Goal: Task Accomplishment & Management: Complete application form

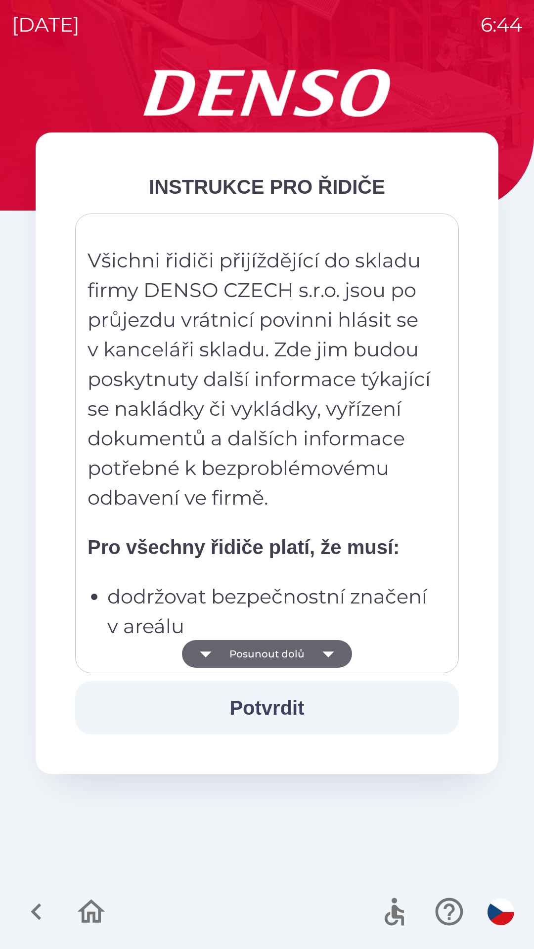
click at [211, 653] on icon "button" at bounding box center [206, 654] width 28 height 28
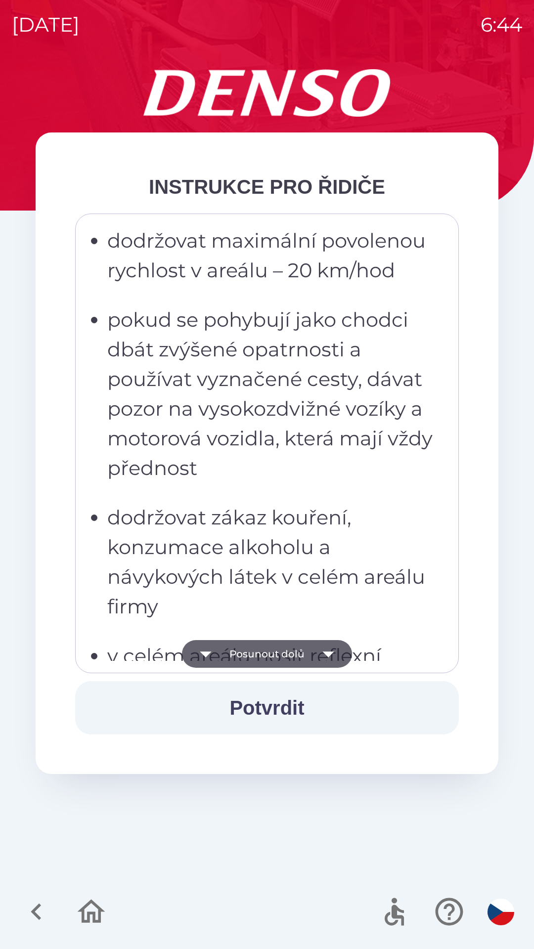
click at [245, 657] on button "Posunout dolů" at bounding box center [267, 654] width 170 height 28
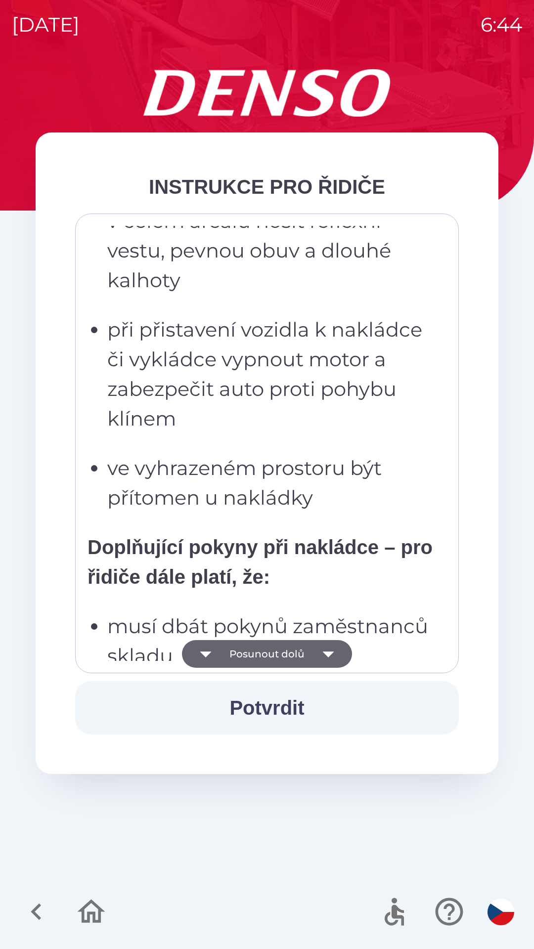
click at [235, 653] on button "Posunout dolů" at bounding box center [267, 654] width 170 height 28
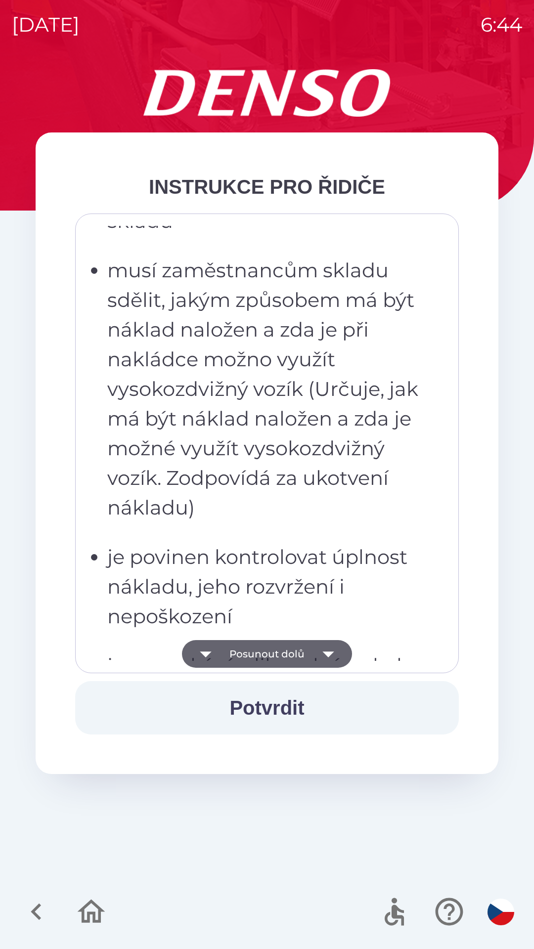
click at [237, 662] on button "Posunout dolů" at bounding box center [267, 654] width 170 height 28
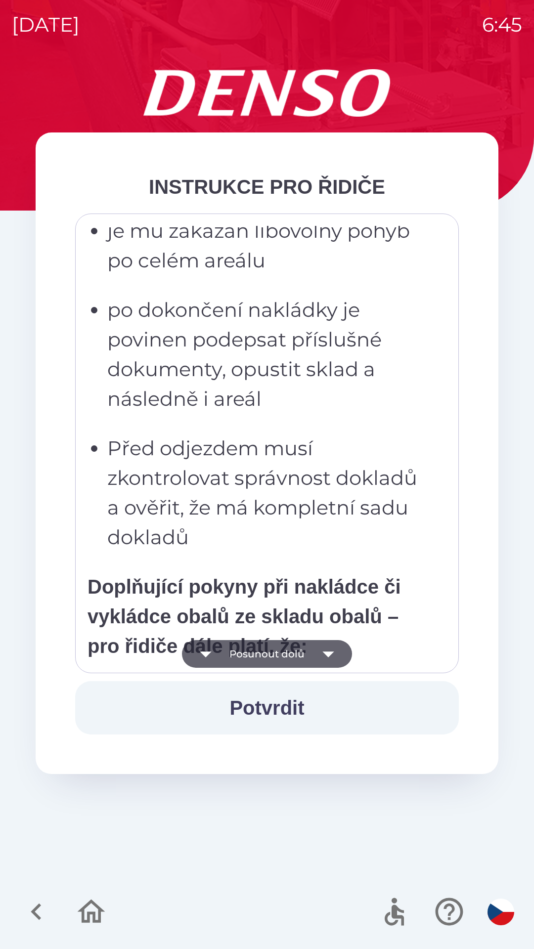
click at [229, 649] on button "Posunout dolů" at bounding box center [267, 654] width 170 height 28
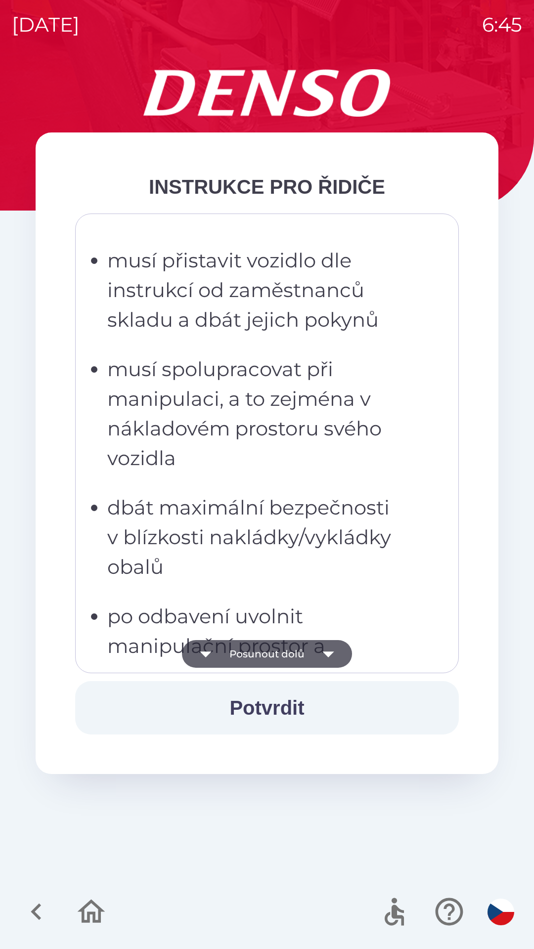
click at [231, 647] on button "Posunout dolů" at bounding box center [267, 654] width 170 height 28
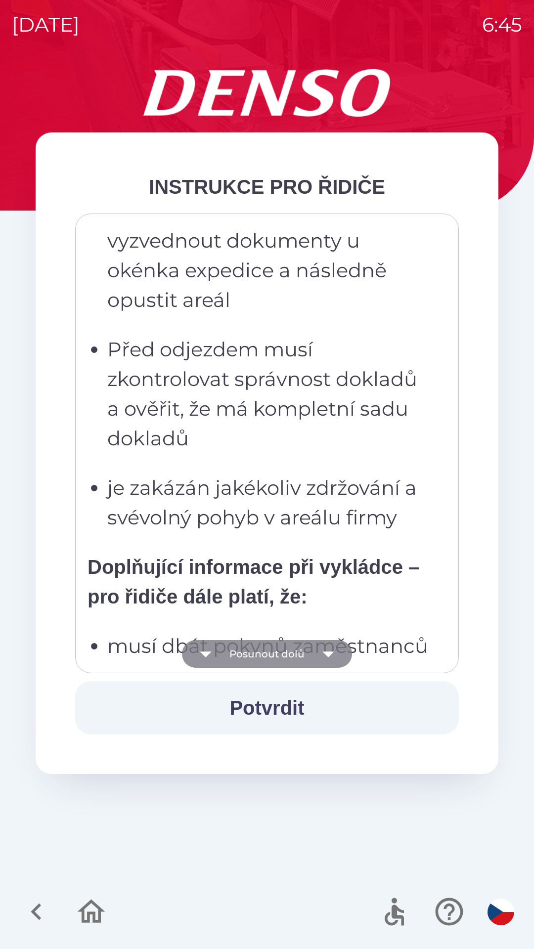
click at [241, 647] on button "Posunout dolů" at bounding box center [267, 654] width 170 height 28
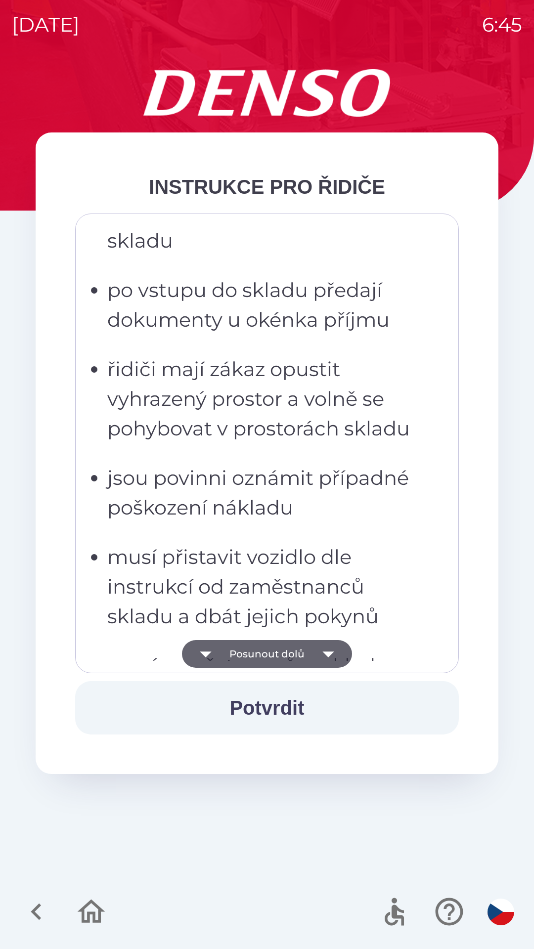
click at [245, 647] on button "Posunout dolů" at bounding box center [267, 654] width 170 height 28
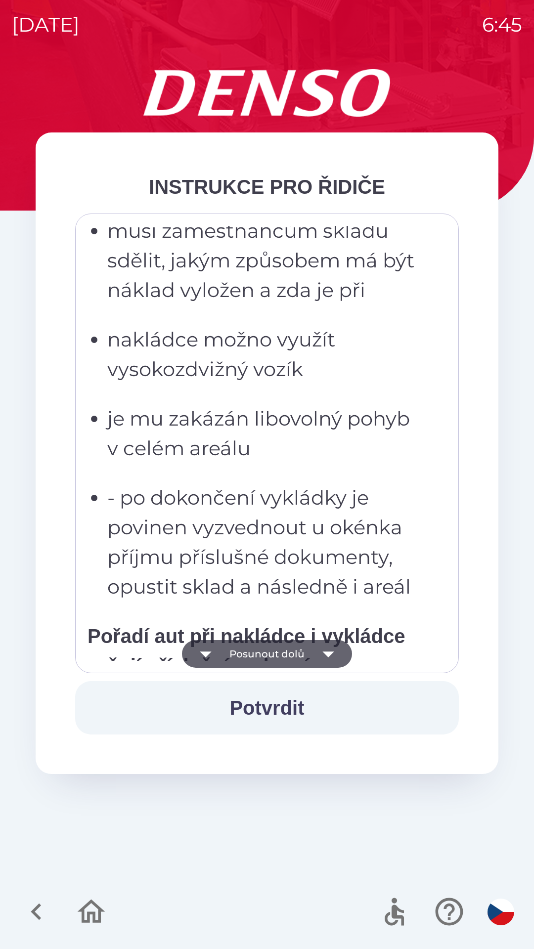
click at [250, 653] on button "Posunout dolů" at bounding box center [267, 654] width 170 height 28
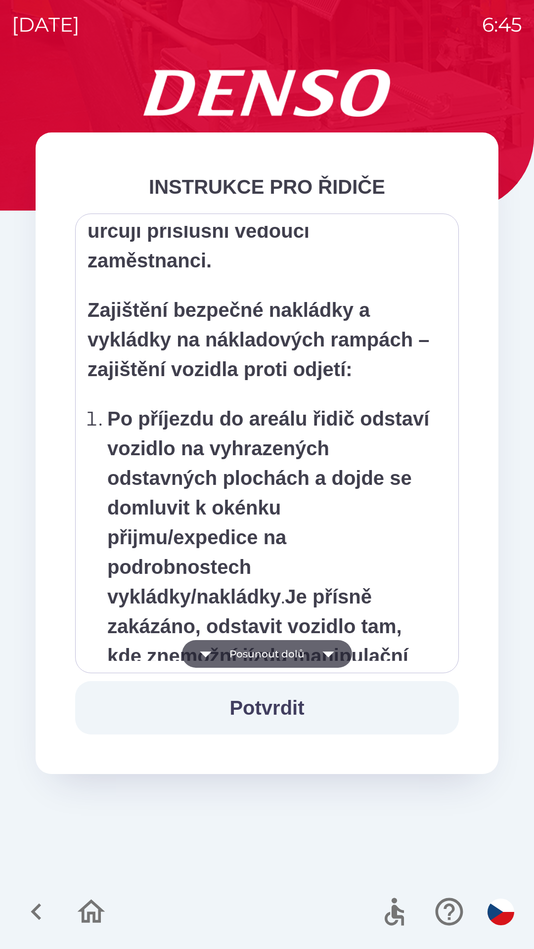
click at [250, 650] on button "Posunout dolů" at bounding box center [267, 654] width 170 height 28
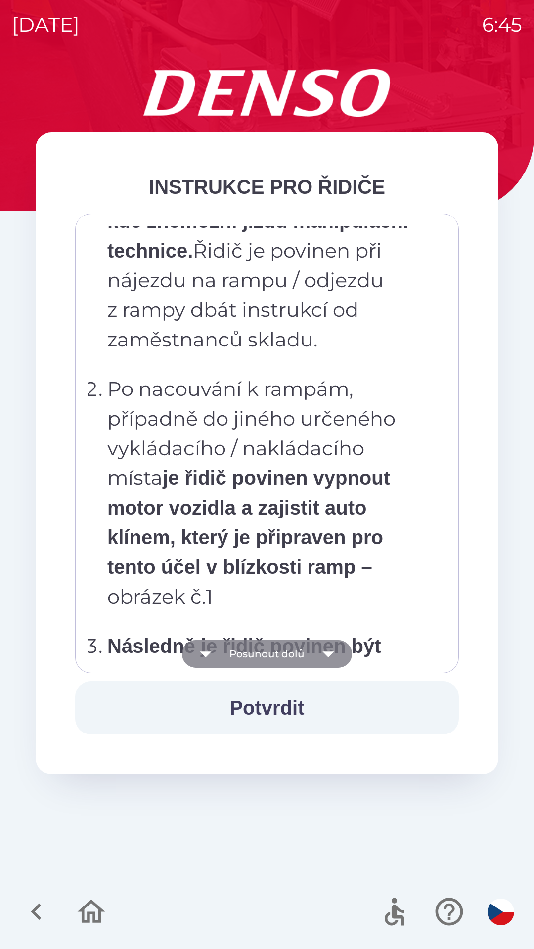
click at [256, 654] on button "Posunout dolů" at bounding box center [267, 654] width 170 height 28
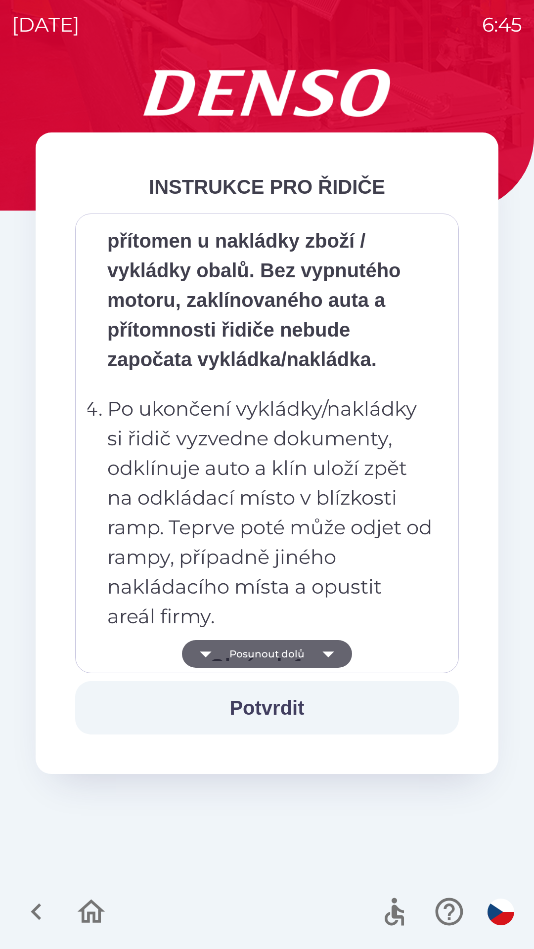
click at [269, 646] on button "Posunout dolů" at bounding box center [267, 654] width 170 height 28
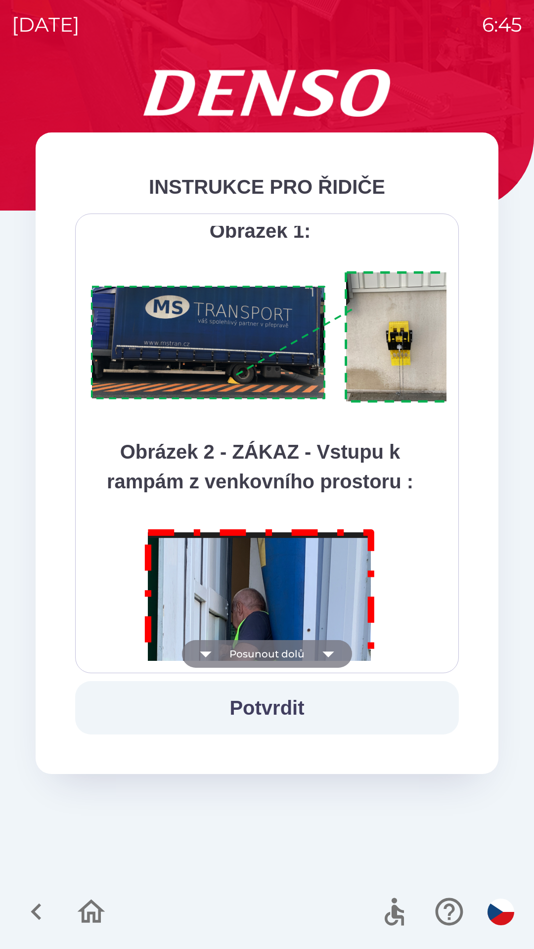
click at [268, 645] on button "Posunout dolů" at bounding box center [267, 654] width 170 height 28
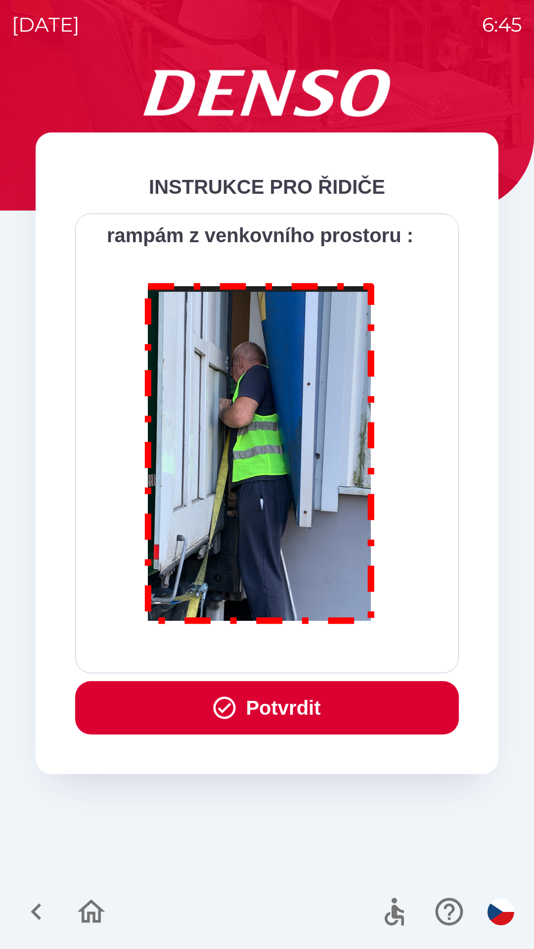
click at [265, 703] on button "Potvrdit" at bounding box center [266, 707] width 383 height 53
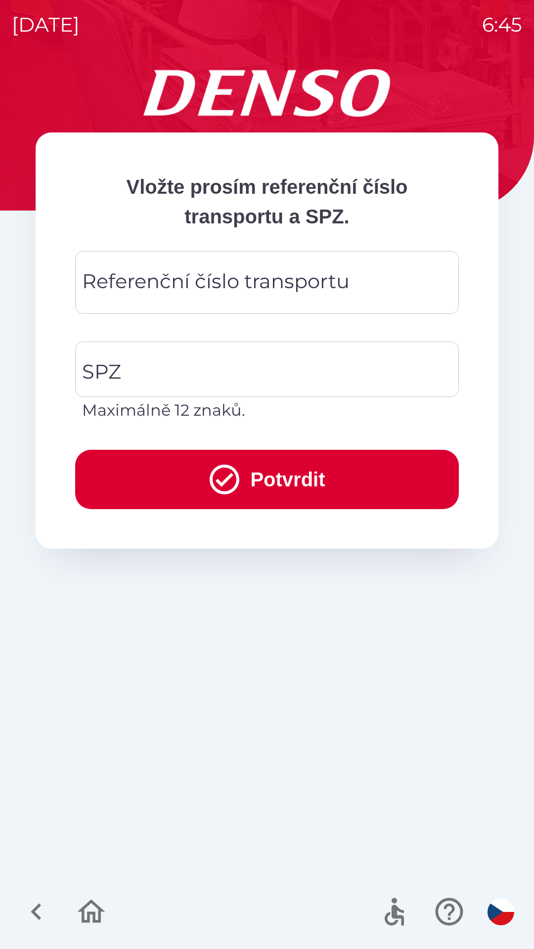
click at [178, 282] on div "Referenční číslo transportu Referenční číslo transportu" at bounding box center [266, 282] width 383 height 63
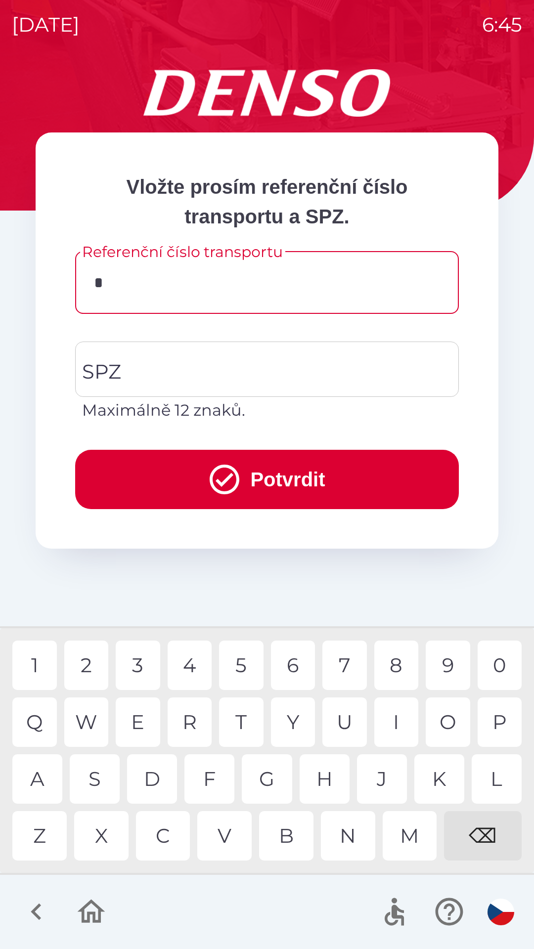
click at [217, 783] on div "F" at bounding box center [209, 778] width 50 height 49
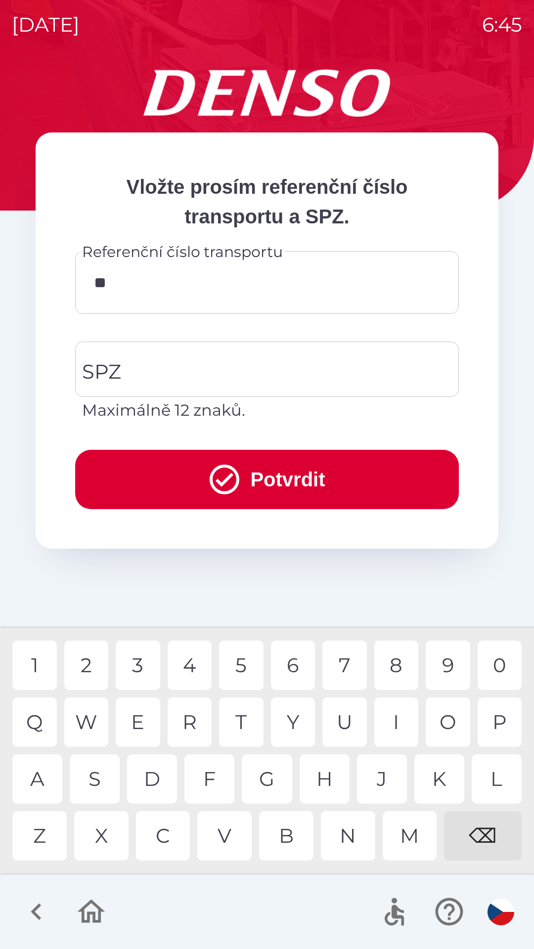
click at [213, 774] on div "F" at bounding box center [209, 778] width 50 height 49
click at [402, 661] on div "8" at bounding box center [396, 664] width 44 height 49
click at [45, 663] on div "1" at bounding box center [34, 664] width 44 height 49
click at [196, 663] on div "4" at bounding box center [190, 664] width 44 height 49
click at [448, 664] on div "9" at bounding box center [447, 664] width 44 height 49
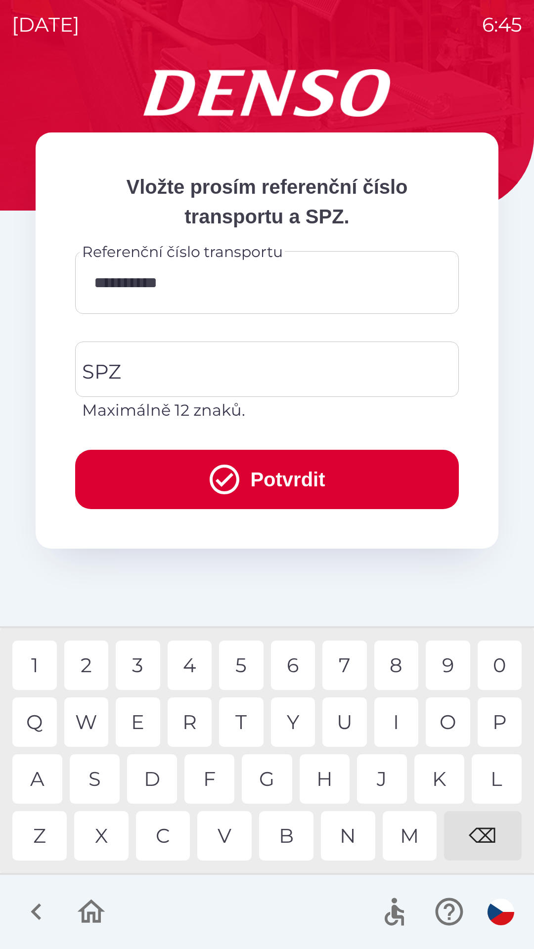
type input "**********"
click at [193, 370] on input "SPZ" at bounding box center [260, 369] width 360 height 46
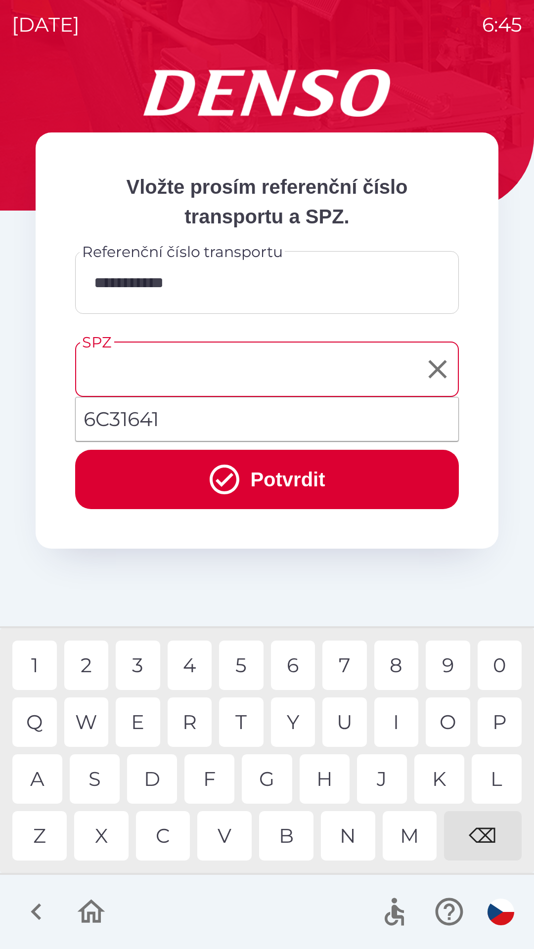
click at [146, 420] on li "6C31641" at bounding box center [267, 419] width 382 height 36
type input "*******"
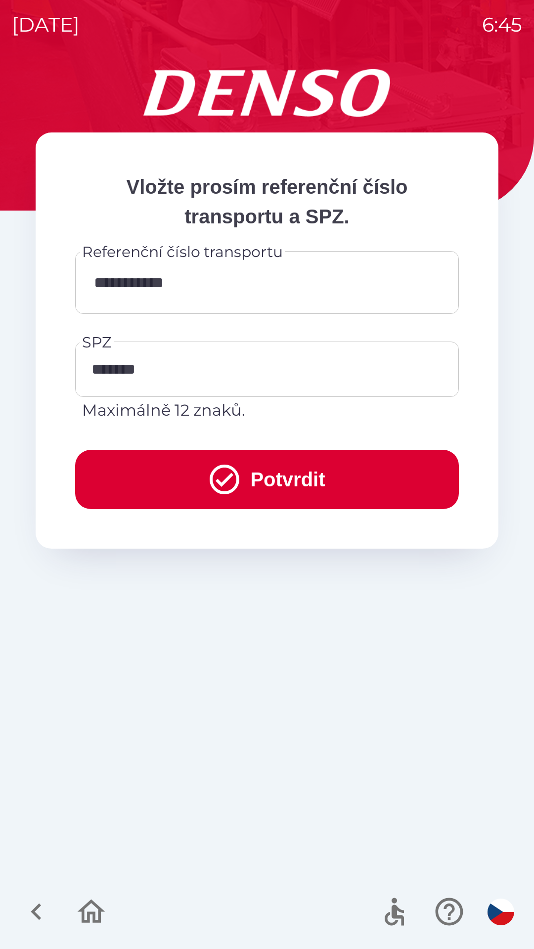
click at [334, 483] on button "Potvrdit" at bounding box center [266, 479] width 383 height 59
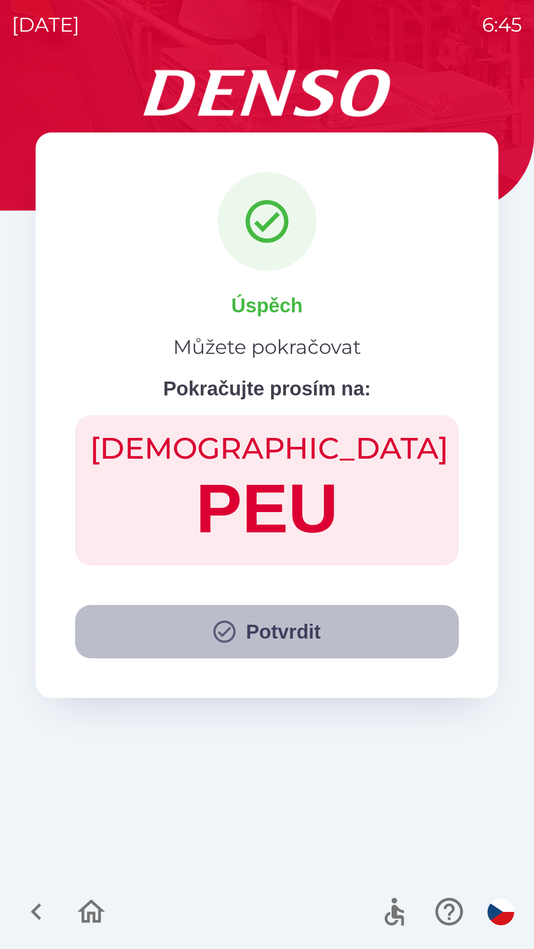
click at [220, 625] on icon "button" at bounding box center [224, 631] width 27 height 27
